Goal: Check status: Check status

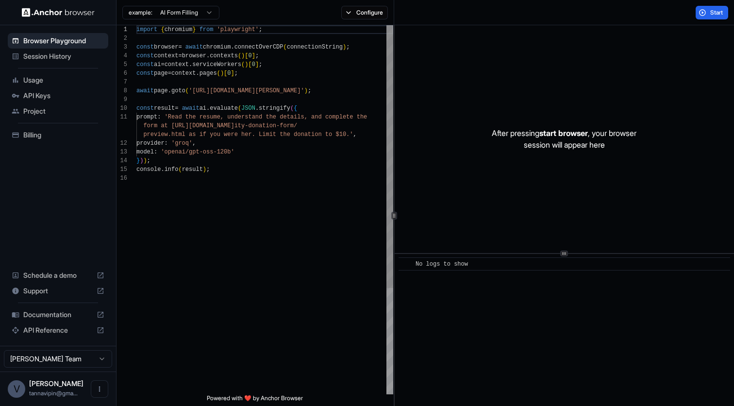
scroll to position [87, 0]
click at [52, 80] on span "Usage" at bounding box center [63, 80] width 81 height 10
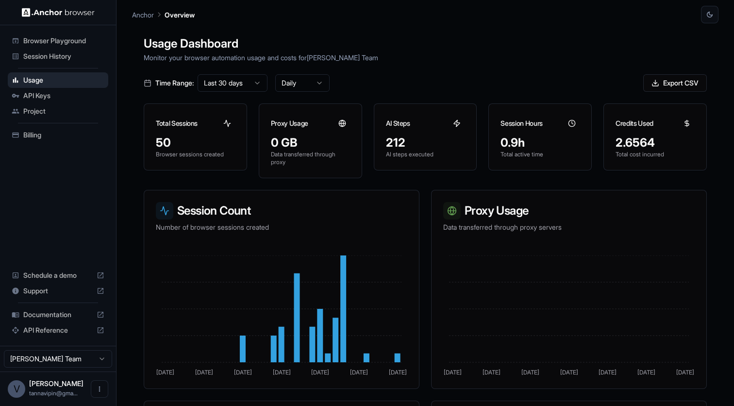
click at [58, 62] on div "Session History" at bounding box center [58, 57] width 100 height 16
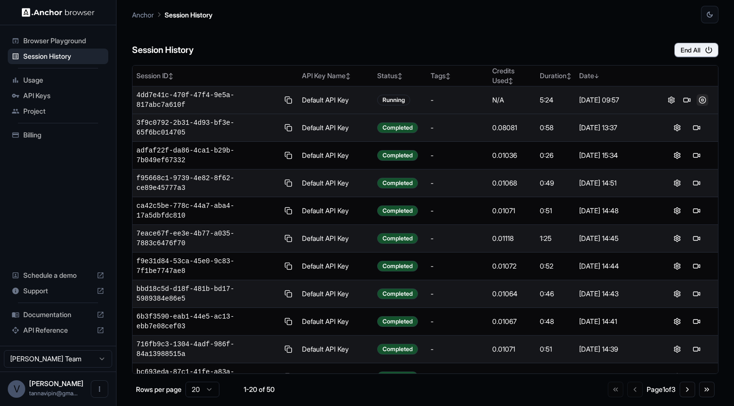
click at [704, 98] on button at bounding box center [702, 100] width 12 height 12
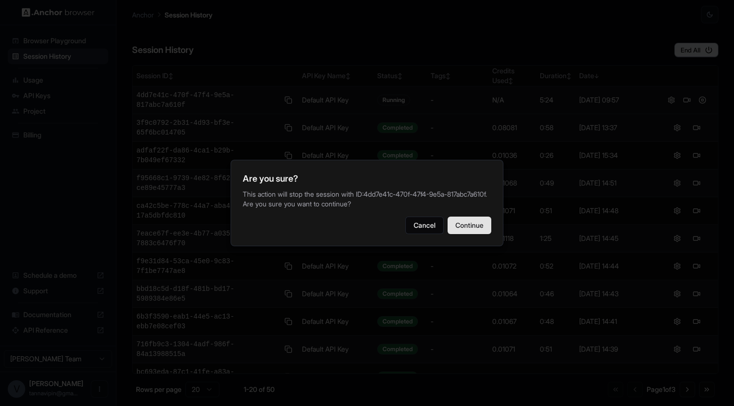
click at [478, 224] on button "Continue" at bounding box center [469, 224] width 44 height 17
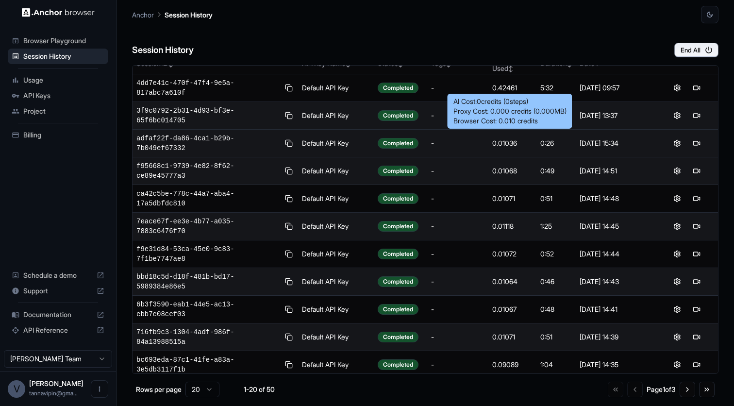
scroll to position [6, 0]
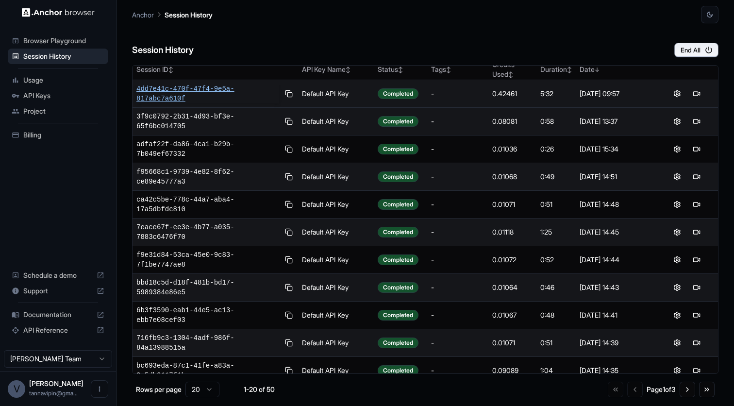
click at [215, 87] on span "4dd7e41c-470f-47f4-9e5a-817abc7a610f" at bounding box center [207, 93] width 143 height 19
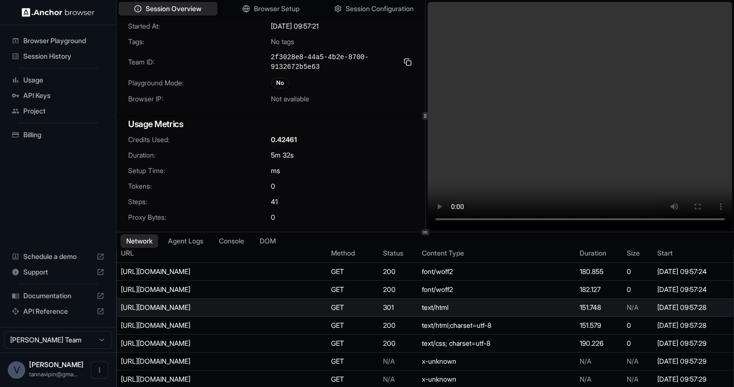
scroll to position [27, 0]
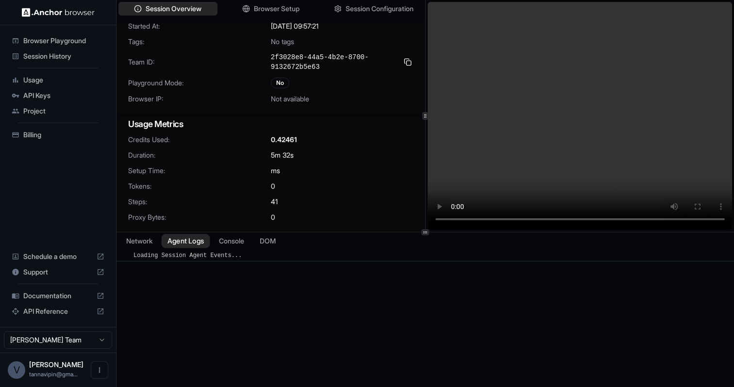
click at [178, 243] on button "Agent Logs" at bounding box center [186, 241] width 49 height 14
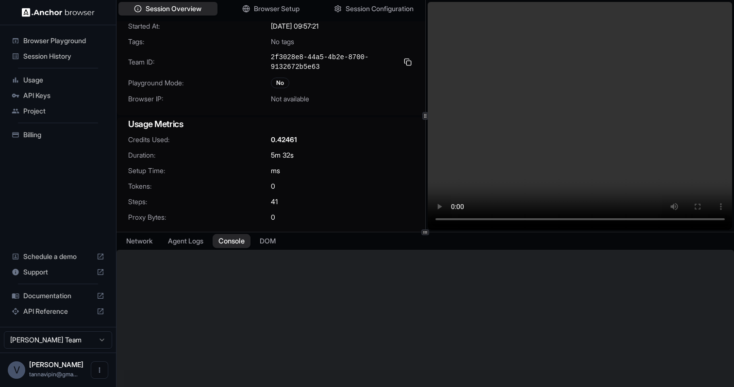
click at [239, 245] on button "Console" at bounding box center [232, 241] width 38 height 14
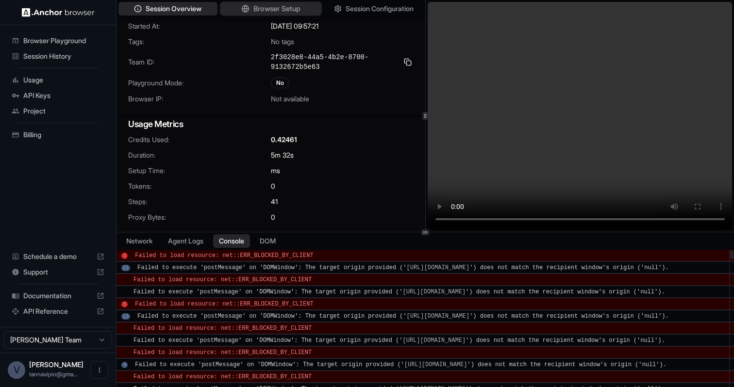
click at [287, 14] on span "Browser Setup" at bounding box center [276, 9] width 47 height 10
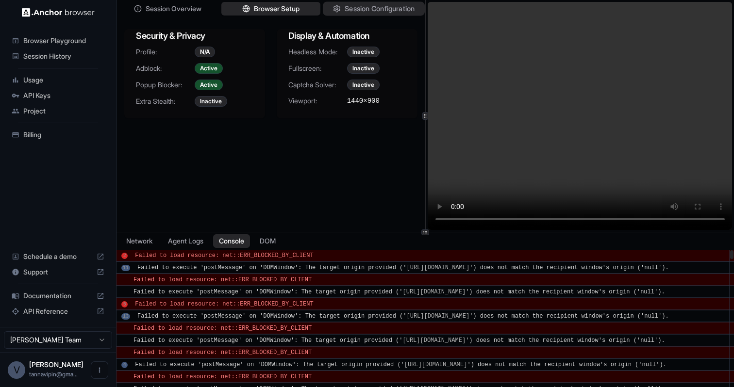
click at [347, 5] on span "Session Configuration" at bounding box center [379, 9] width 70 height 10
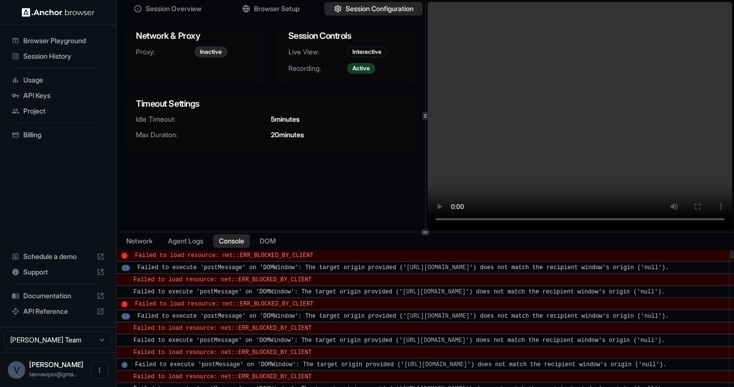
scroll to position [0, 0]
